Goal: Transaction & Acquisition: Book appointment/travel/reservation

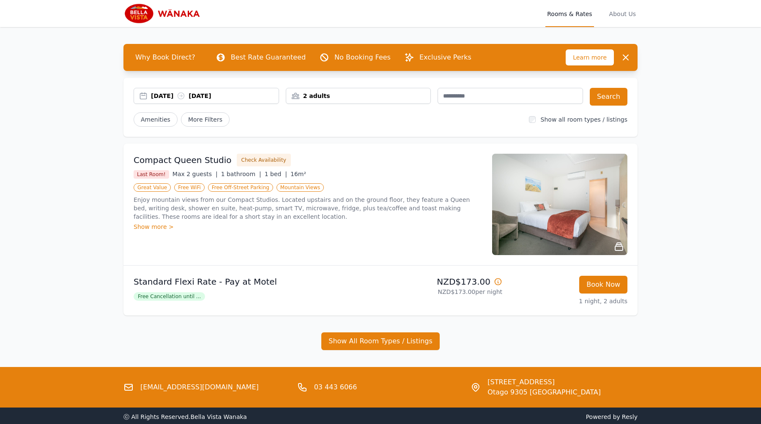
click at [208, 98] on div "[DATE] [DATE]" at bounding box center [215, 96] width 128 height 8
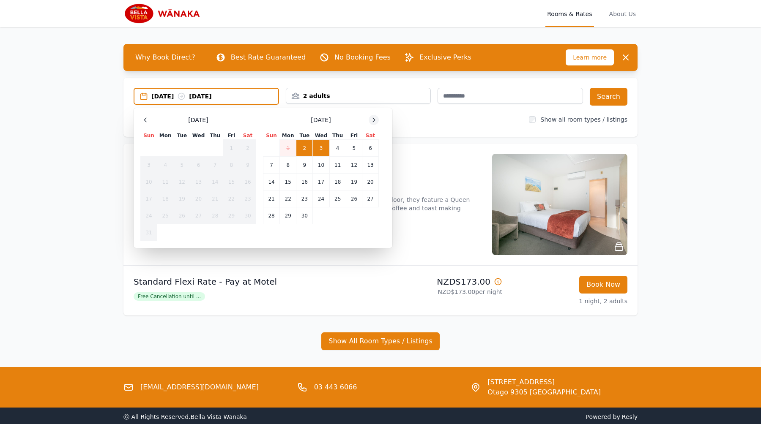
click at [376, 119] on icon at bounding box center [373, 120] width 7 height 7
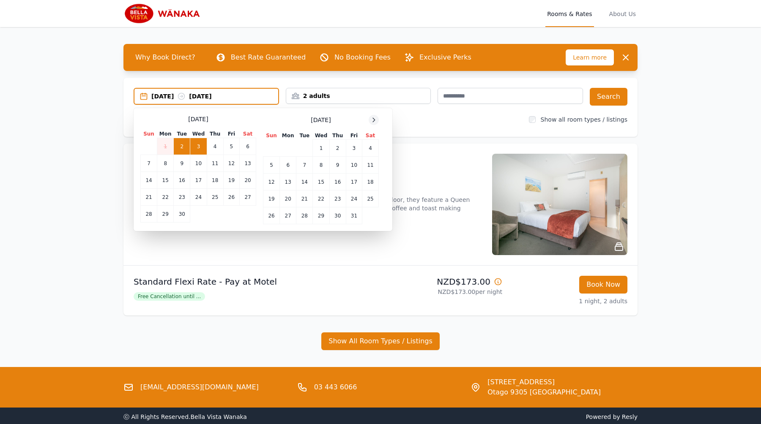
click at [376, 119] on icon at bounding box center [373, 120] width 7 height 7
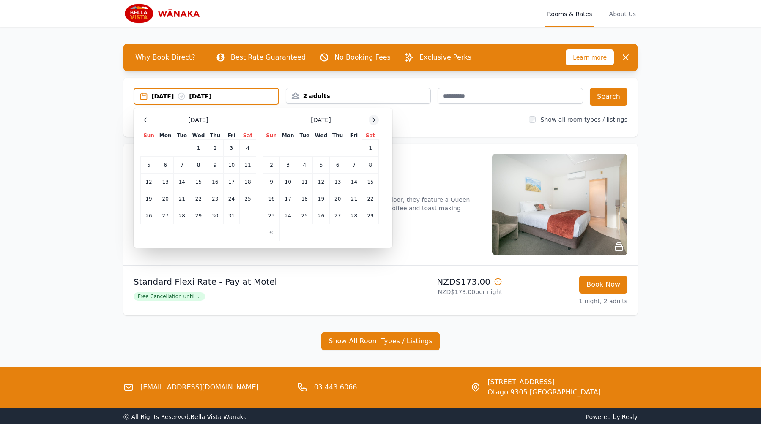
click at [376, 119] on icon at bounding box center [373, 120] width 7 height 7
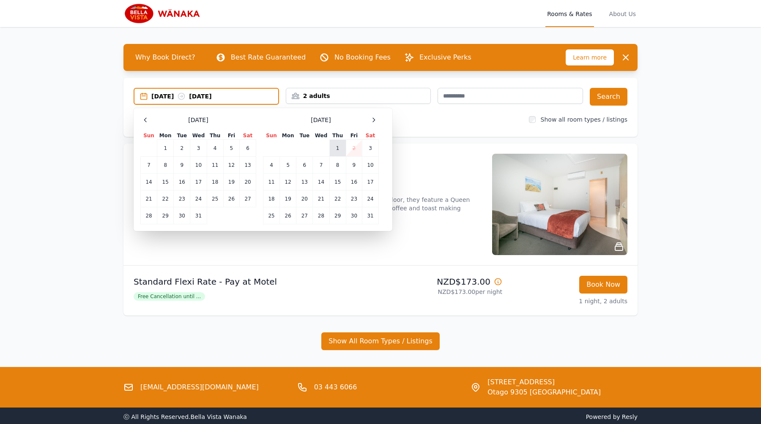
click at [337, 147] on td "1" at bounding box center [337, 148] width 16 height 17
click at [354, 150] on td "2" at bounding box center [354, 148] width 16 height 17
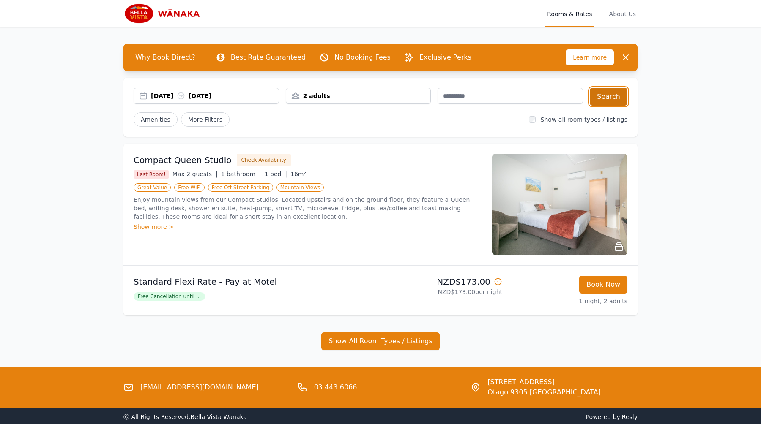
click at [619, 97] on button "Search" at bounding box center [608, 97] width 38 height 18
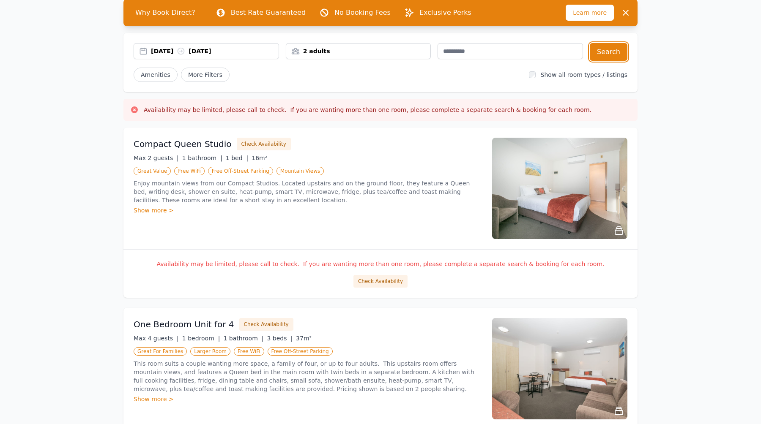
scroll to position [45, 0]
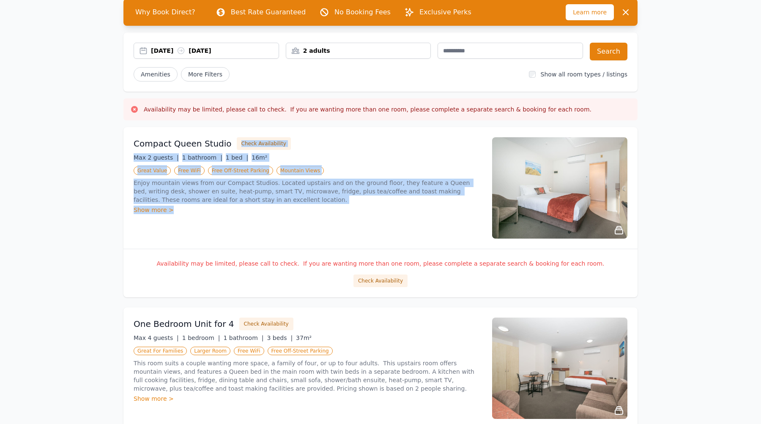
drag, startPoint x: 411, startPoint y: 211, endPoint x: 414, endPoint y: 129, distance: 82.0
click at [414, 129] on div "Compact Queen Studio Check Availability Max 2 guests | 1 bathroom | 1 bed | 16m…" at bounding box center [380, 188] width 514 height 122
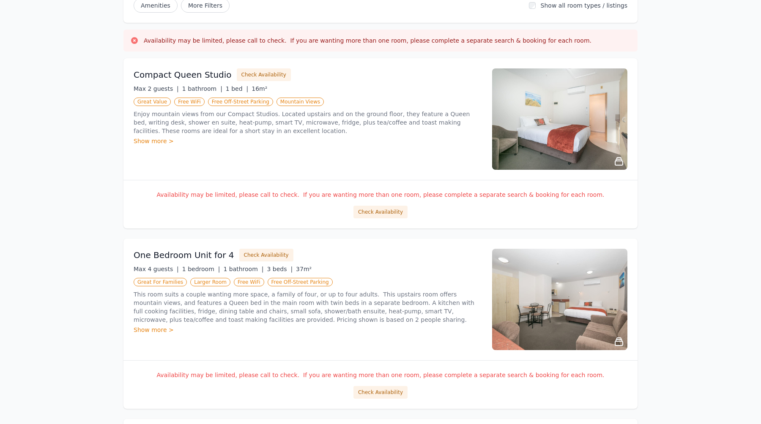
scroll to position [185, 0]
